Goal: Navigation & Orientation: Go to known website

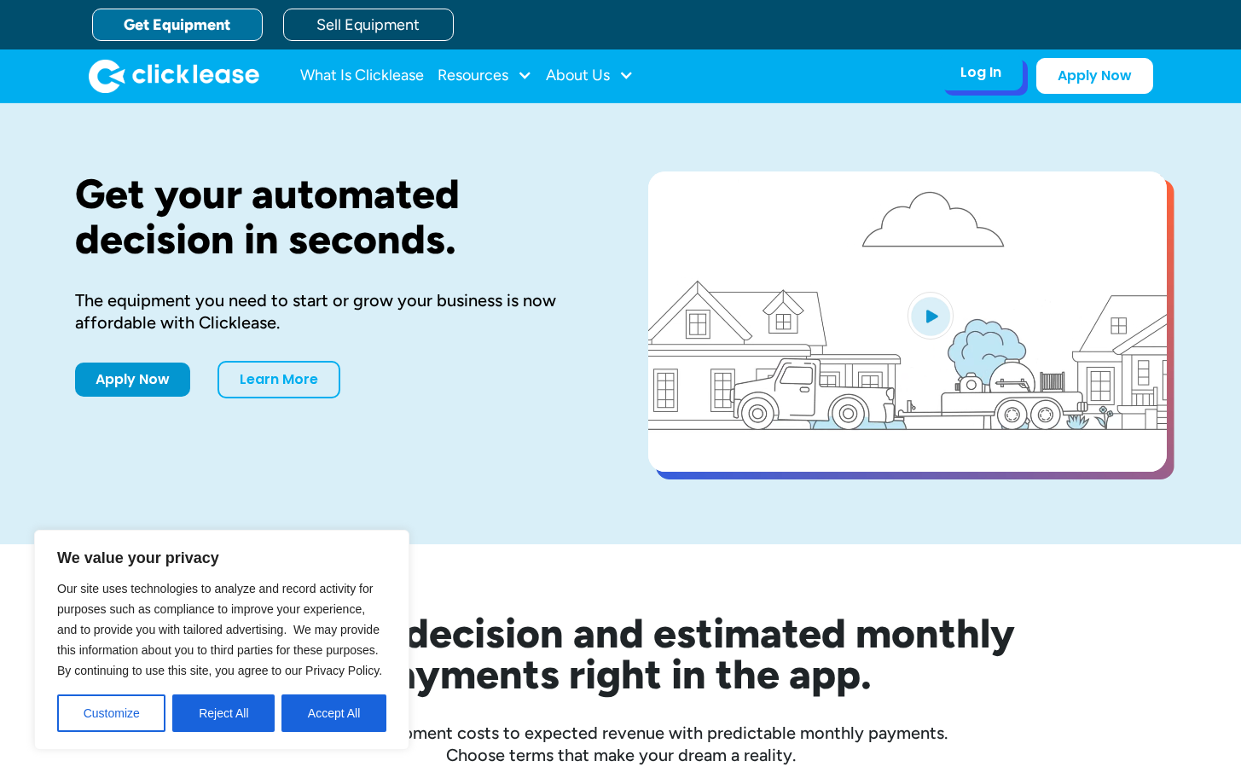
click at [982, 83] on div "Log In Account login I use Clicklease to get my equipment Partner Portal I offe…" at bounding box center [981, 73] width 84 height 36
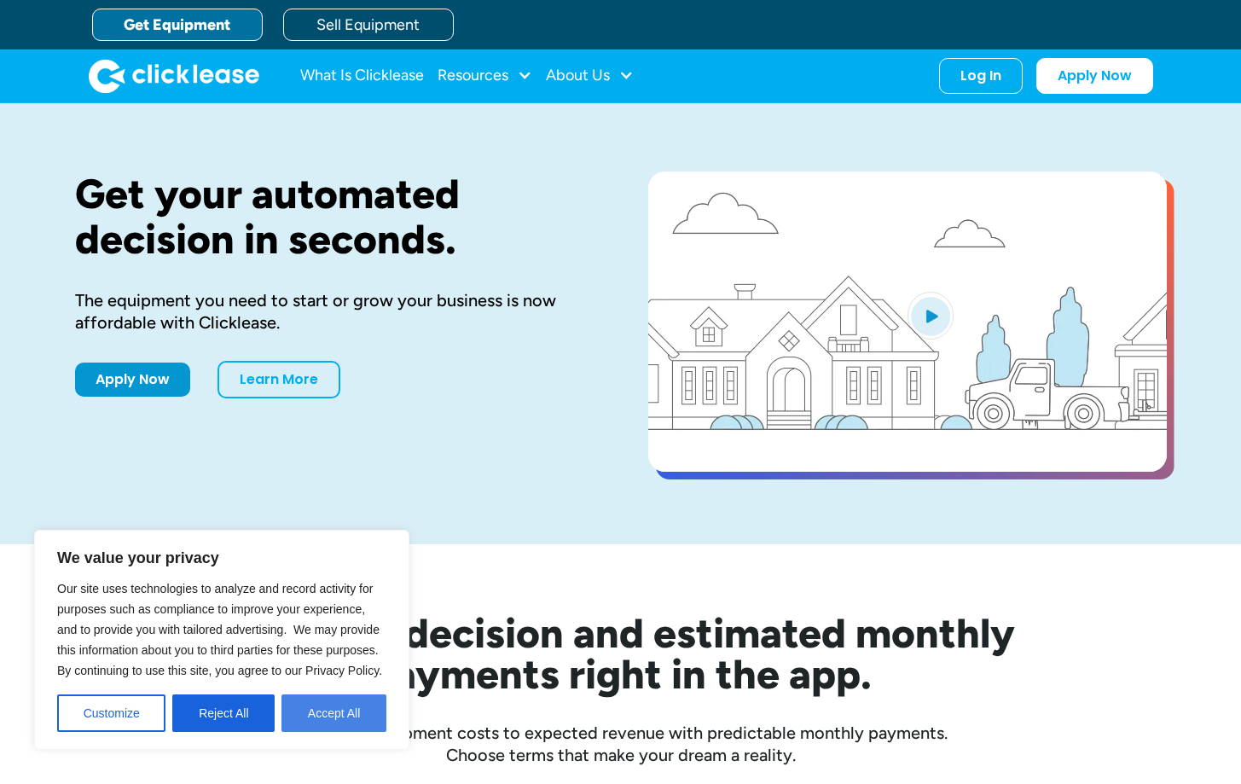
click at [344, 703] on button "Accept All" at bounding box center [333, 713] width 105 height 38
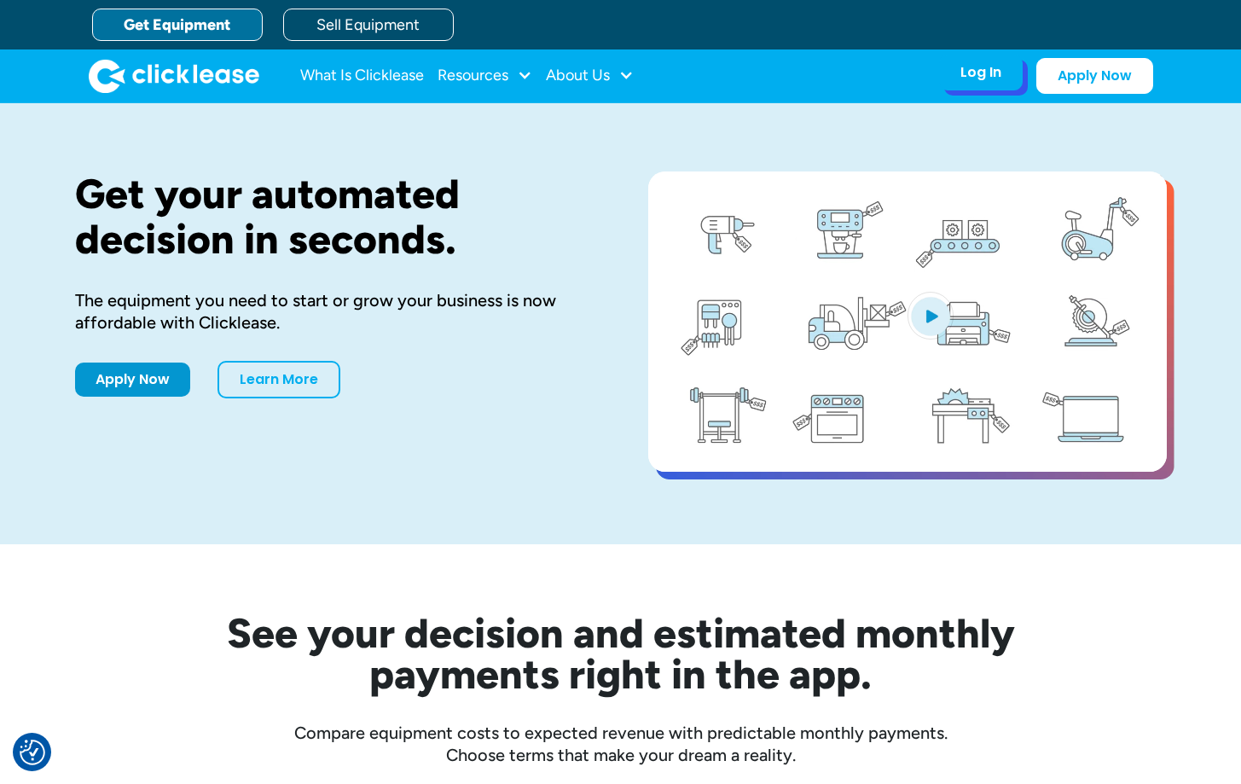
click at [974, 77] on div "Log In" at bounding box center [980, 72] width 41 height 17
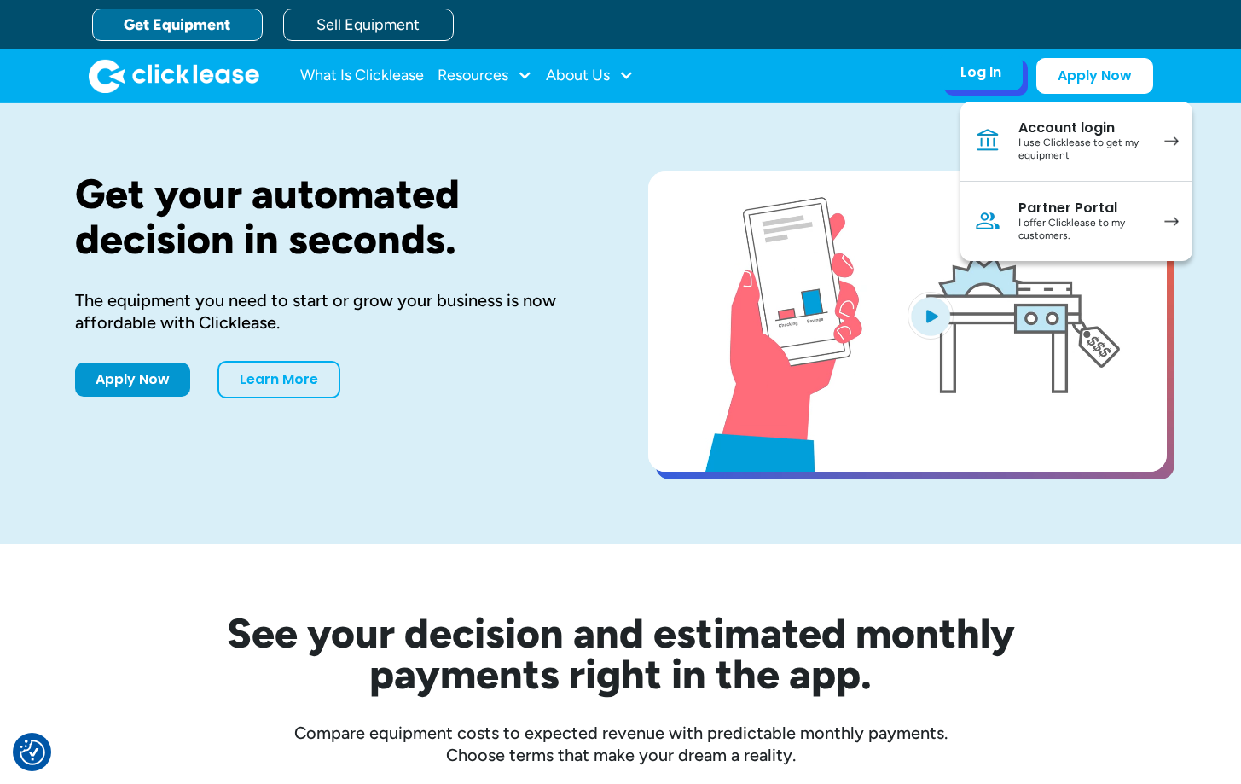
click at [1049, 144] on div "I use Clicklease to get my equipment" at bounding box center [1082, 149] width 129 height 26
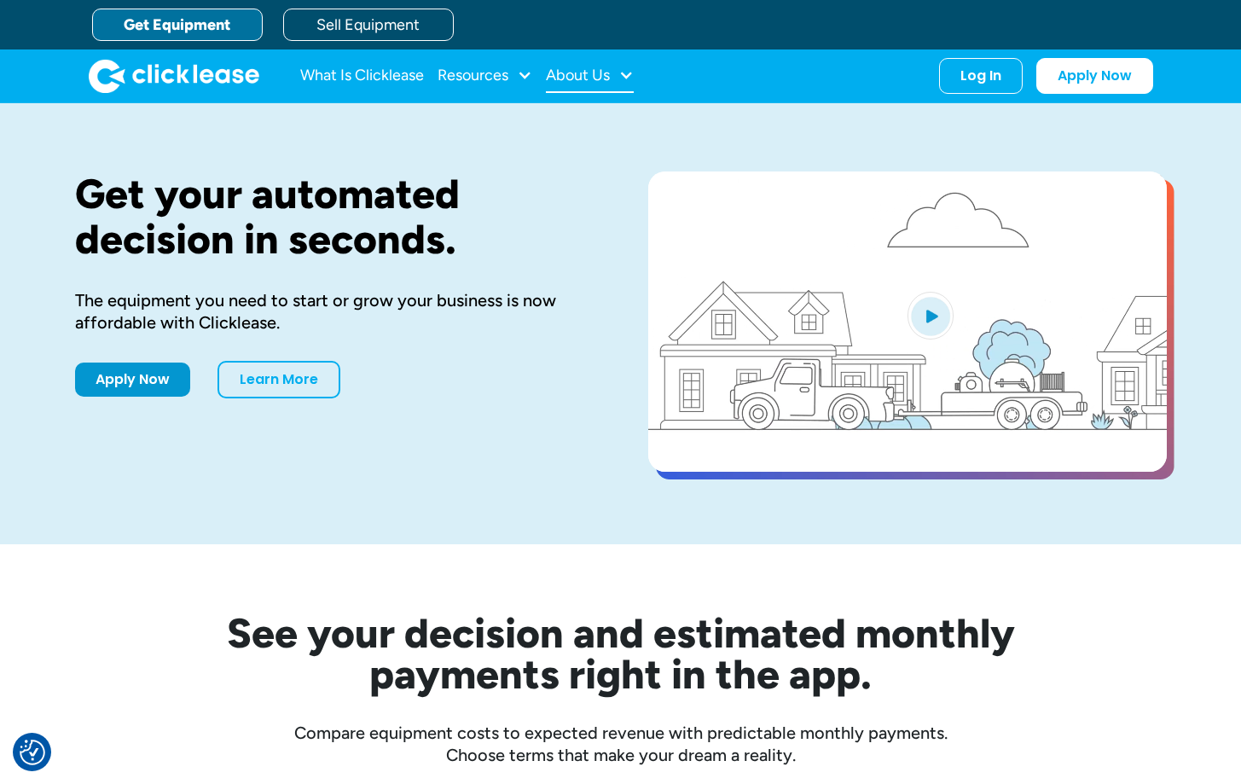
click at [625, 74] on div at bounding box center [625, 74] width 15 height 15
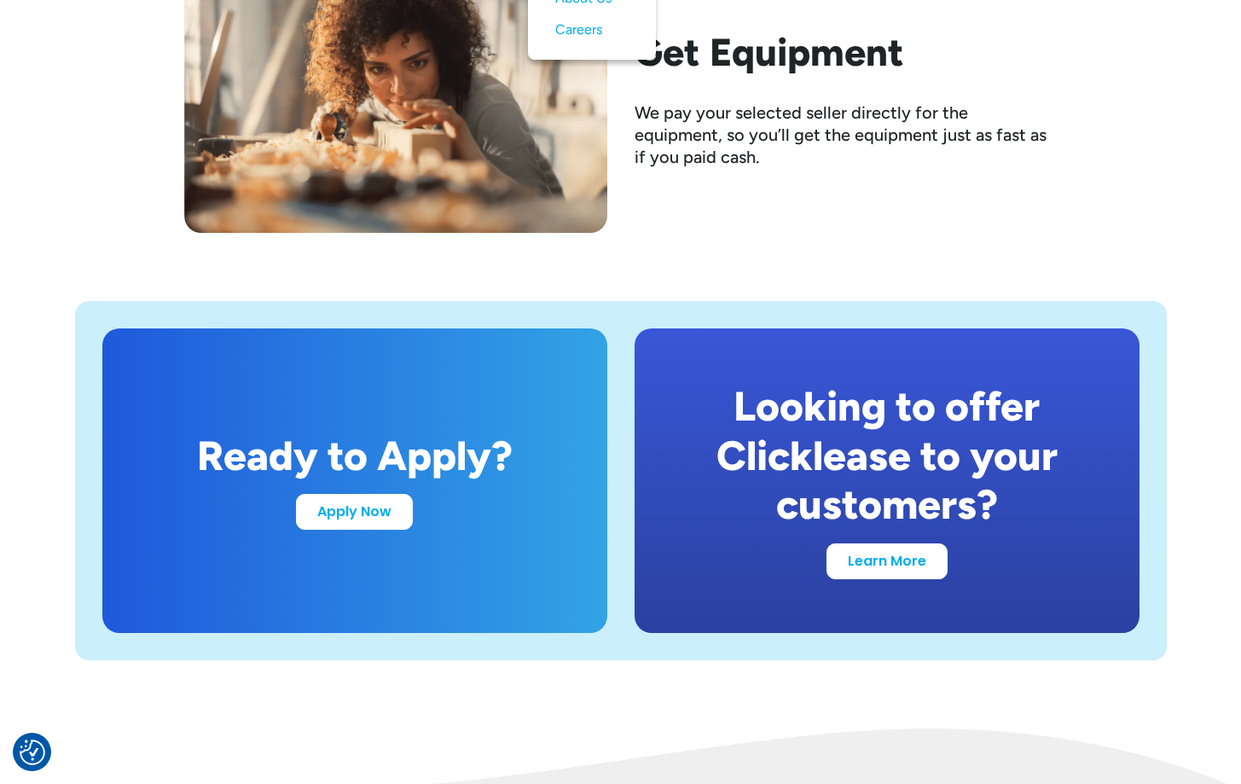
scroll to position [3133, 0]
